Goal: Book appointment/travel/reservation

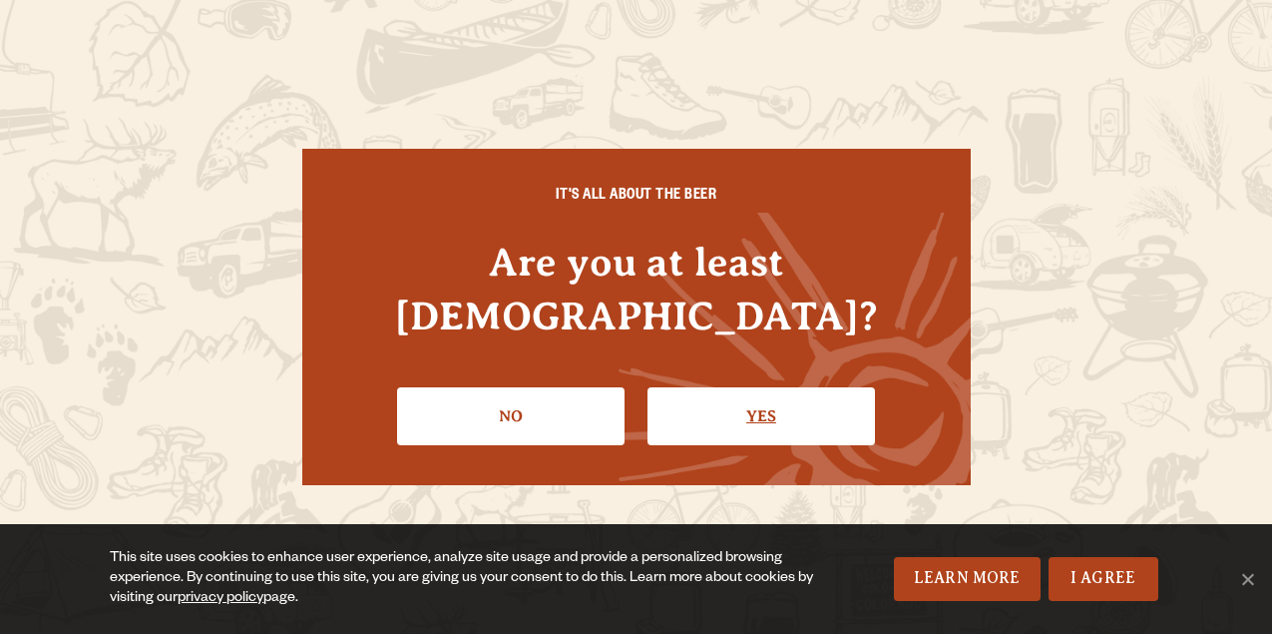
click at [704, 400] on link "Yes" at bounding box center [761, 416] width 227 height 58
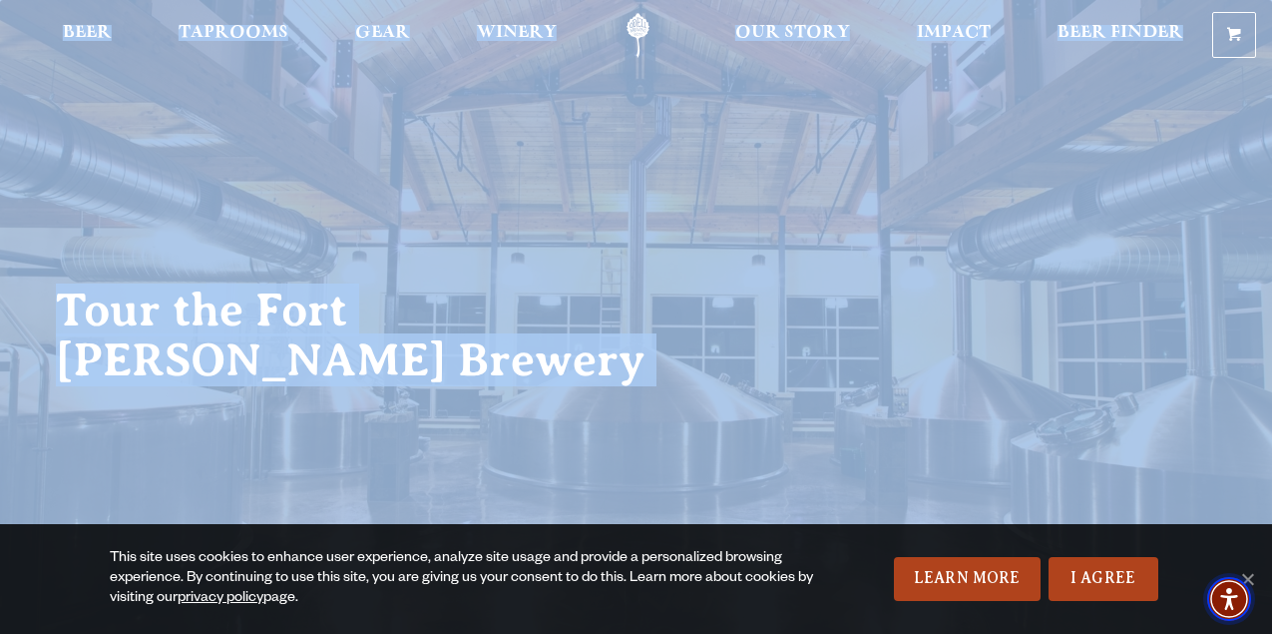
drag, startPoint x: 1249, startPoint y: 571, endPoint x: 1207, endPoint y: 489, distance: 91.9
click at [1087, 585] on link "I Agree" at bounding box center [1104, 579] width 110 height 44
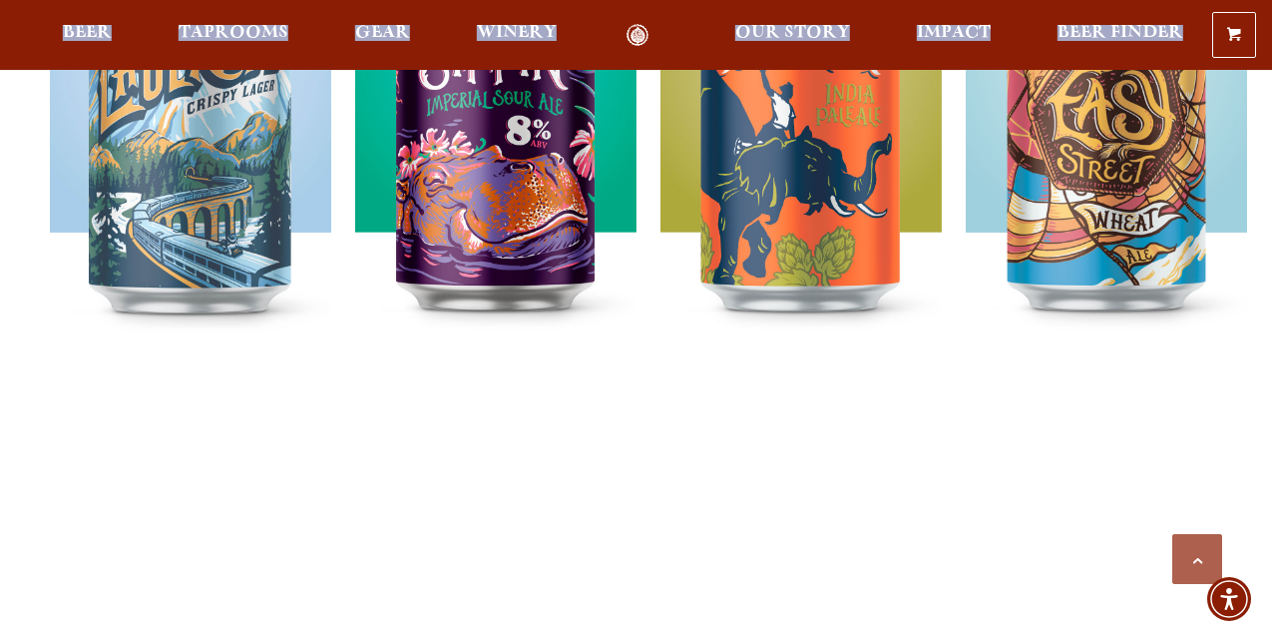
scroll to position [1737, 0]
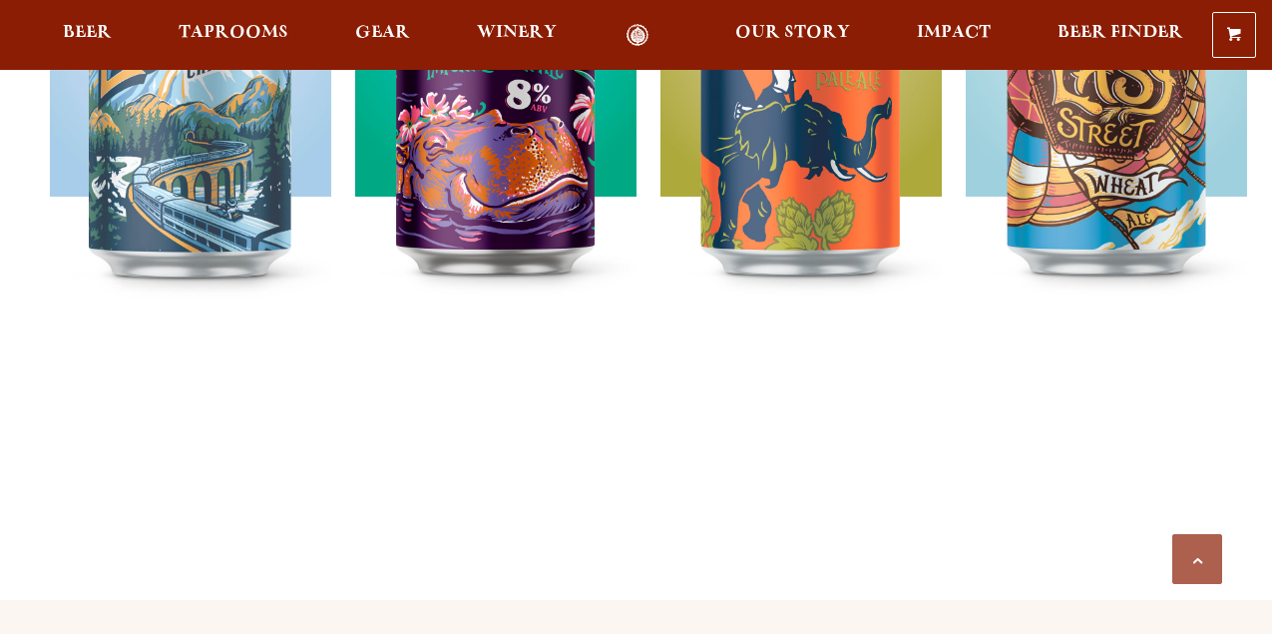
scroll to position [1741, 0]
